Goal: Navigation & Orientation: Find specific page/section

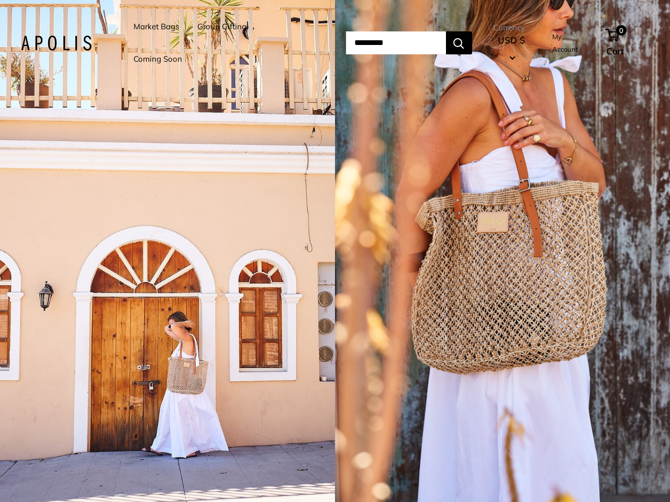
click at [346, 43] on input "Search..." at bounding box center [396, 42] width 100 height 23
click at [223, 43] on li "Group Gifting" at bounding box center [221, 26] width 49 height 32
click at [407, 43] on input "Search..." at bounding box center [396, 42] width 100 height 23
click at [167, 251] on div "1 / 5" at bounding box center [167, 251] width 335 height 502
click at [502, 251] on div "1 / 5" at bounding box center [502, 251] width 335 height 502
